Goal: Task Accomplishment & Management: Manage account settings

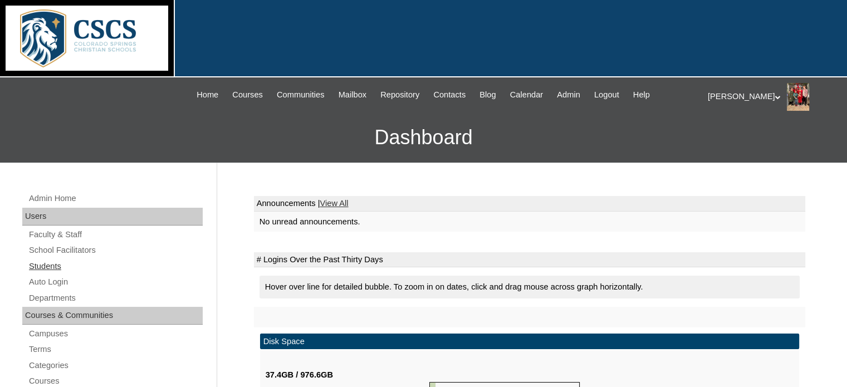
click at [51, 262] on link "Students" at bounding box center [115, 267] width 175 height 14
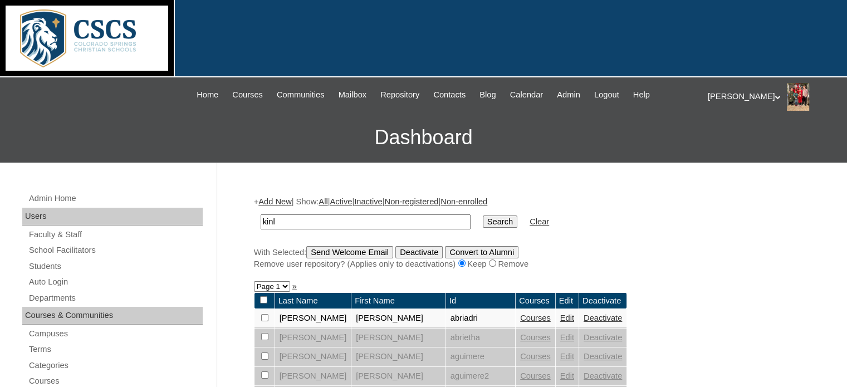
type input "[PERSON_NAME]"
click at [483, 216] on input "Search" at bounding box center [500, 222] width 35 height 12
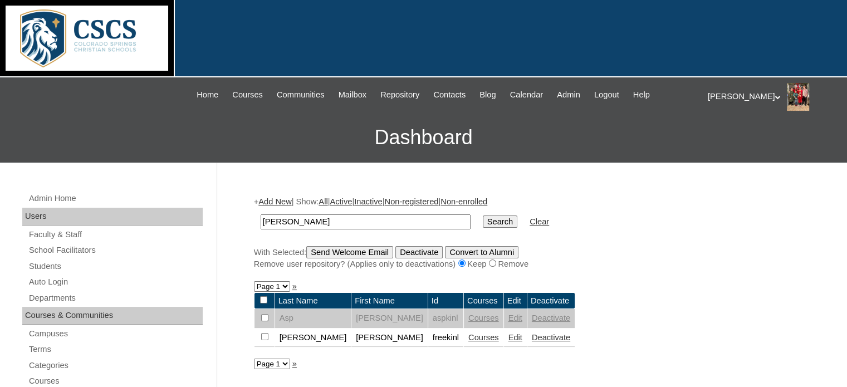
click at [469, 335] on link "Courses" at bounding box center [484, 337] width 31 height 9
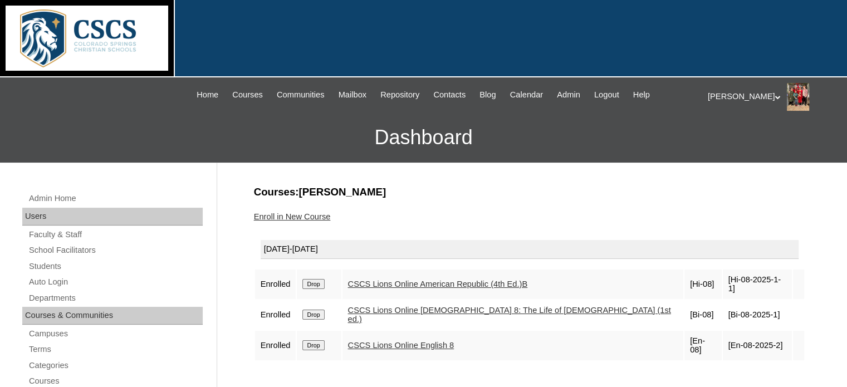
click at [315, 212] on link "Enroll in New Course" at bounding box center [292, 216] width 77 height 9
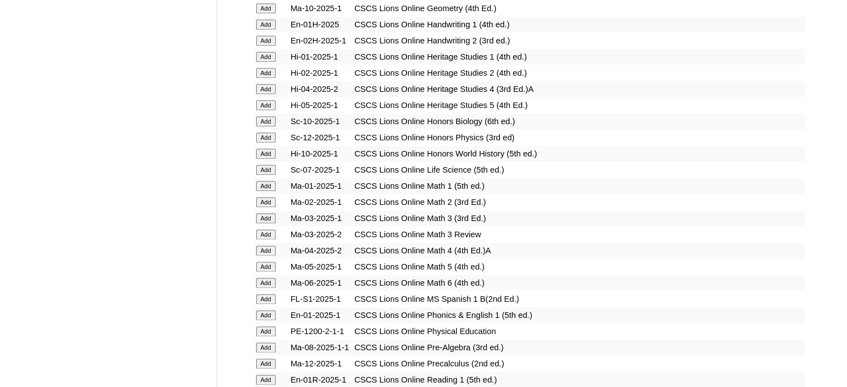
scroll to position [1415, 0]
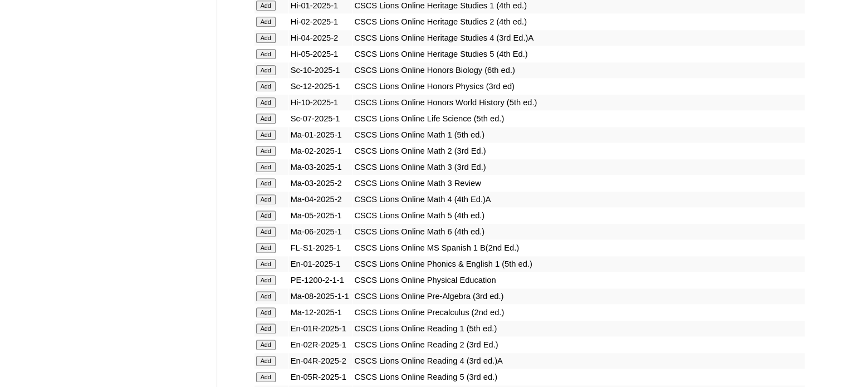
click at [267, 275] on input "Add" at bounding box center [266, 280] width 20 height 10
click at [264, 275] on input "Add" at bounding box center [266, 280] width 20 height 10
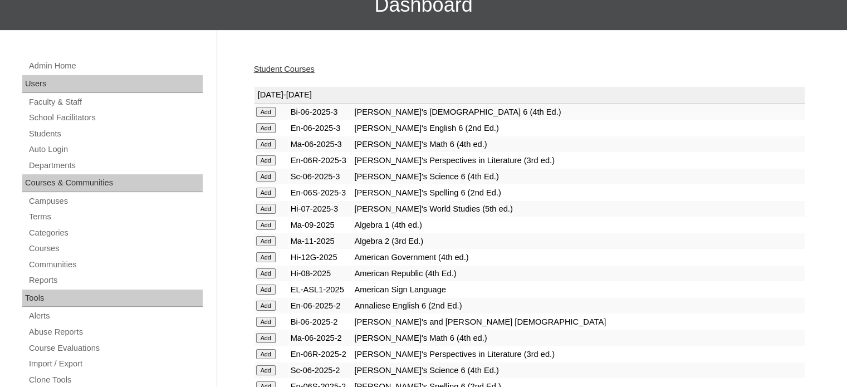
scroll to position [0, 0]
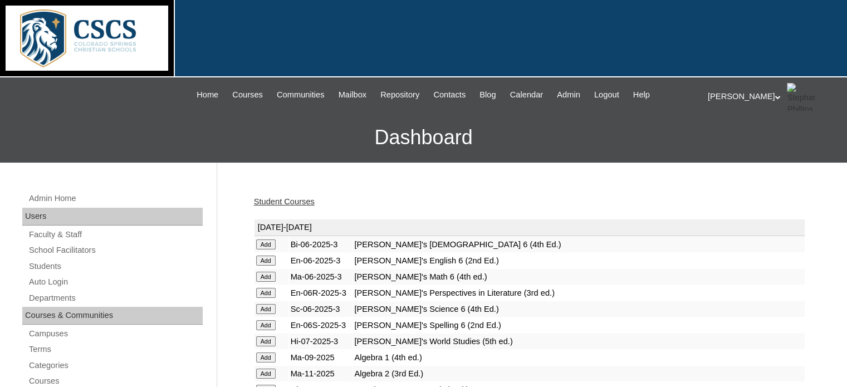
click at [288, 199] on link "Student Courses" at bounding box center [284, 201] width 61 height 9
click at [277, 200] on link "Student Courses" at bounding box center [284, 201] width 61 height 9
click at [197, 89] on span "Home" at bounding box center [208, 95] width 22 height 13
